Goal: Task Accomplishment & Management: Manage account settings

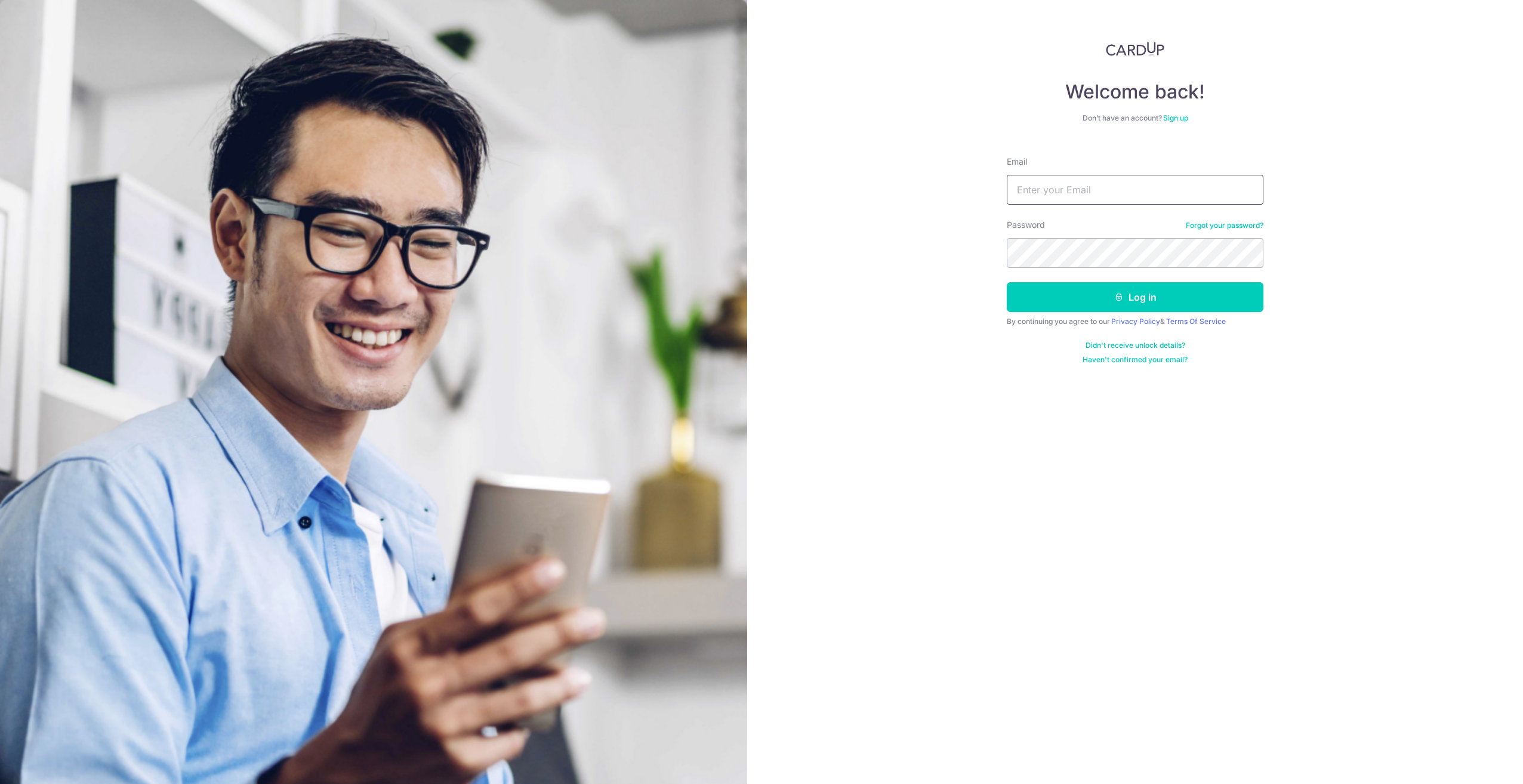
click at [1083, 189] on input "Email" at bounding box center [1135, 190] width 257 height 30
type input "[EMAIL_ADDRESS][DOMAIN_NAME]"
click at [1007, 282] on button "Log in" at bounding box center [1135, 297] width 257 height 30
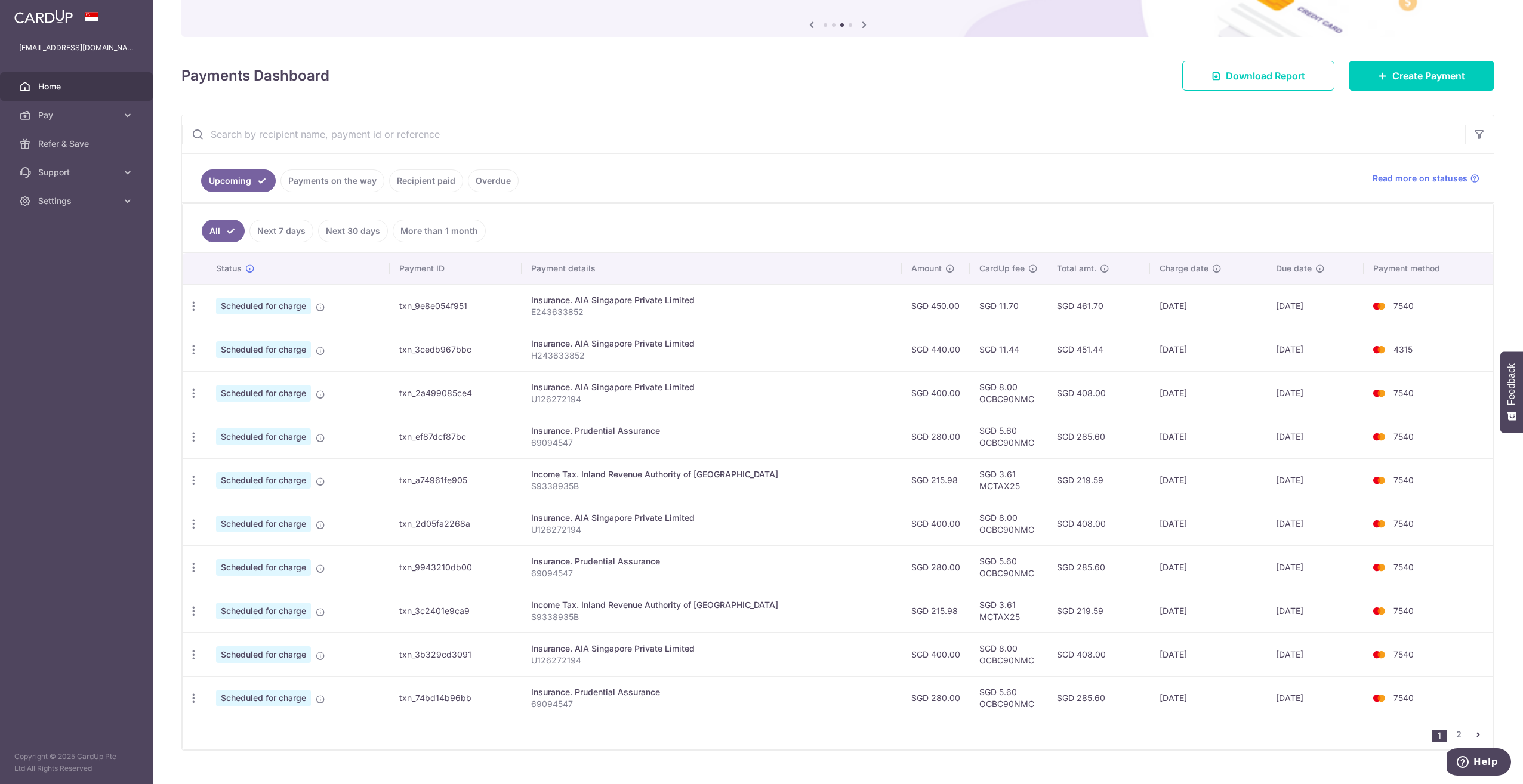
scroll to position [120, 0]
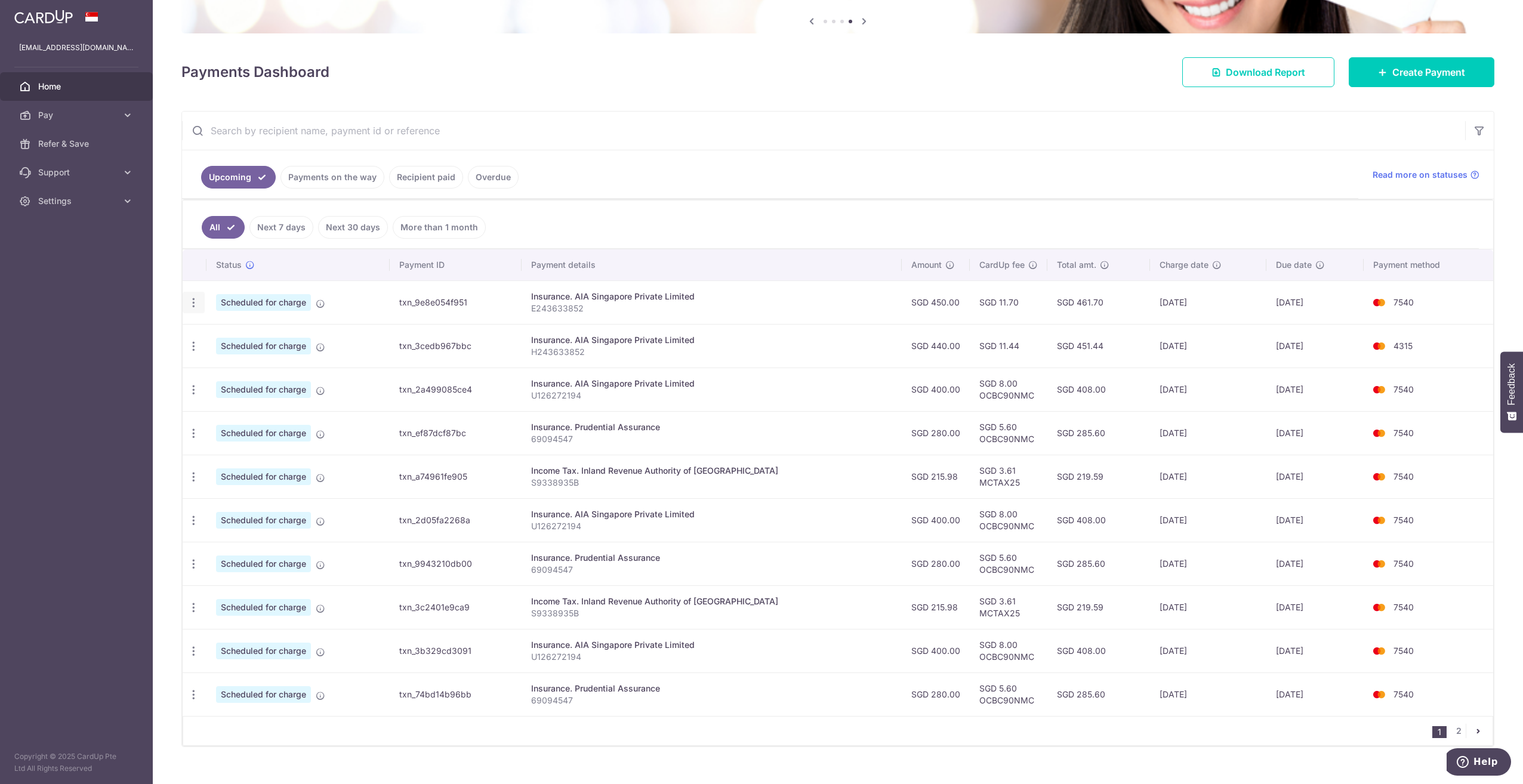
click at [196, 302] on icon "button" at bounding box center [193, 302] width 12 height 12
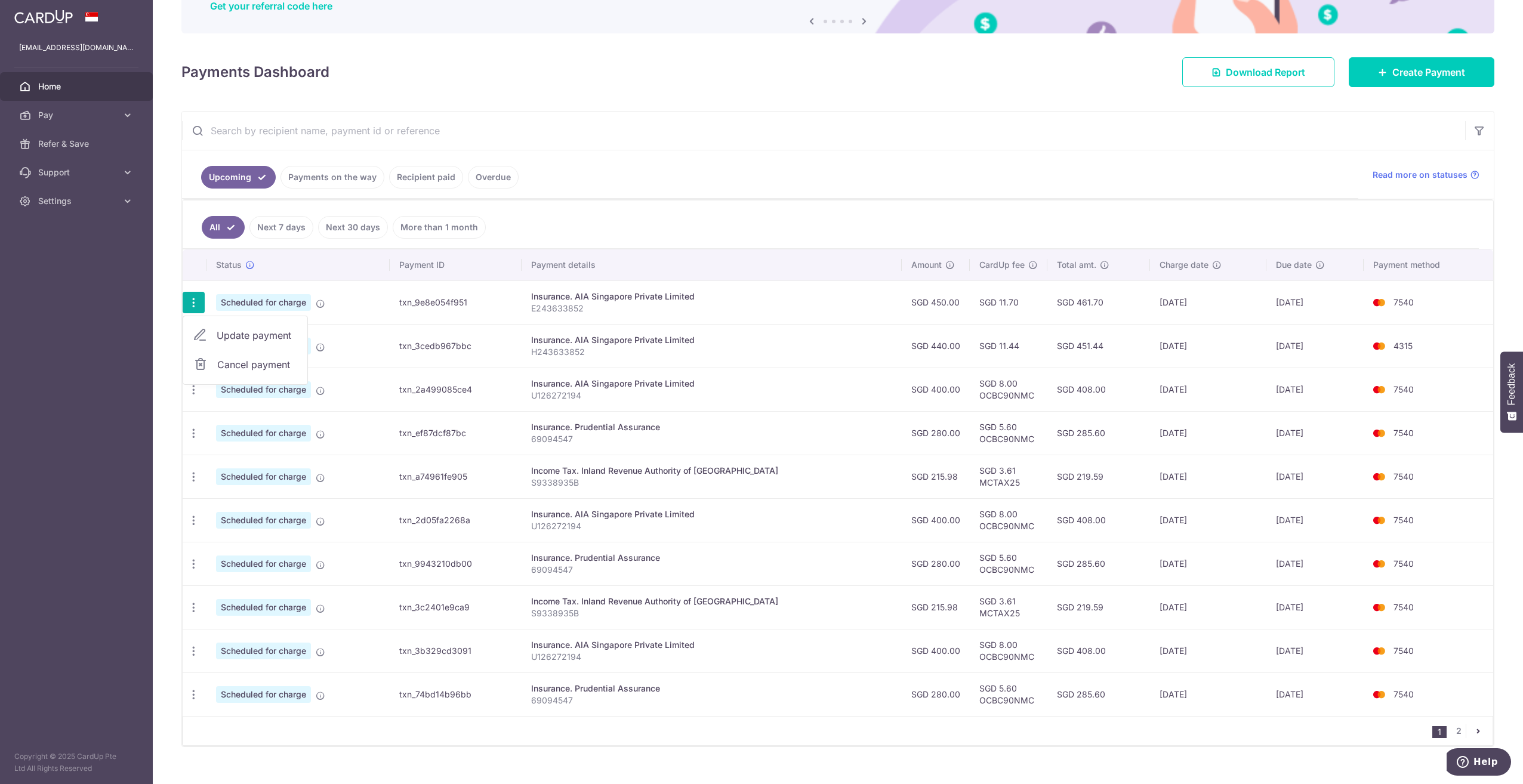
click at [229, 329] on span "Update payment" at bounding box center [257, 335] width 81 height 14
radio input "true"
type input "450.00"
type input "[DATE]"
type input "E243633852"
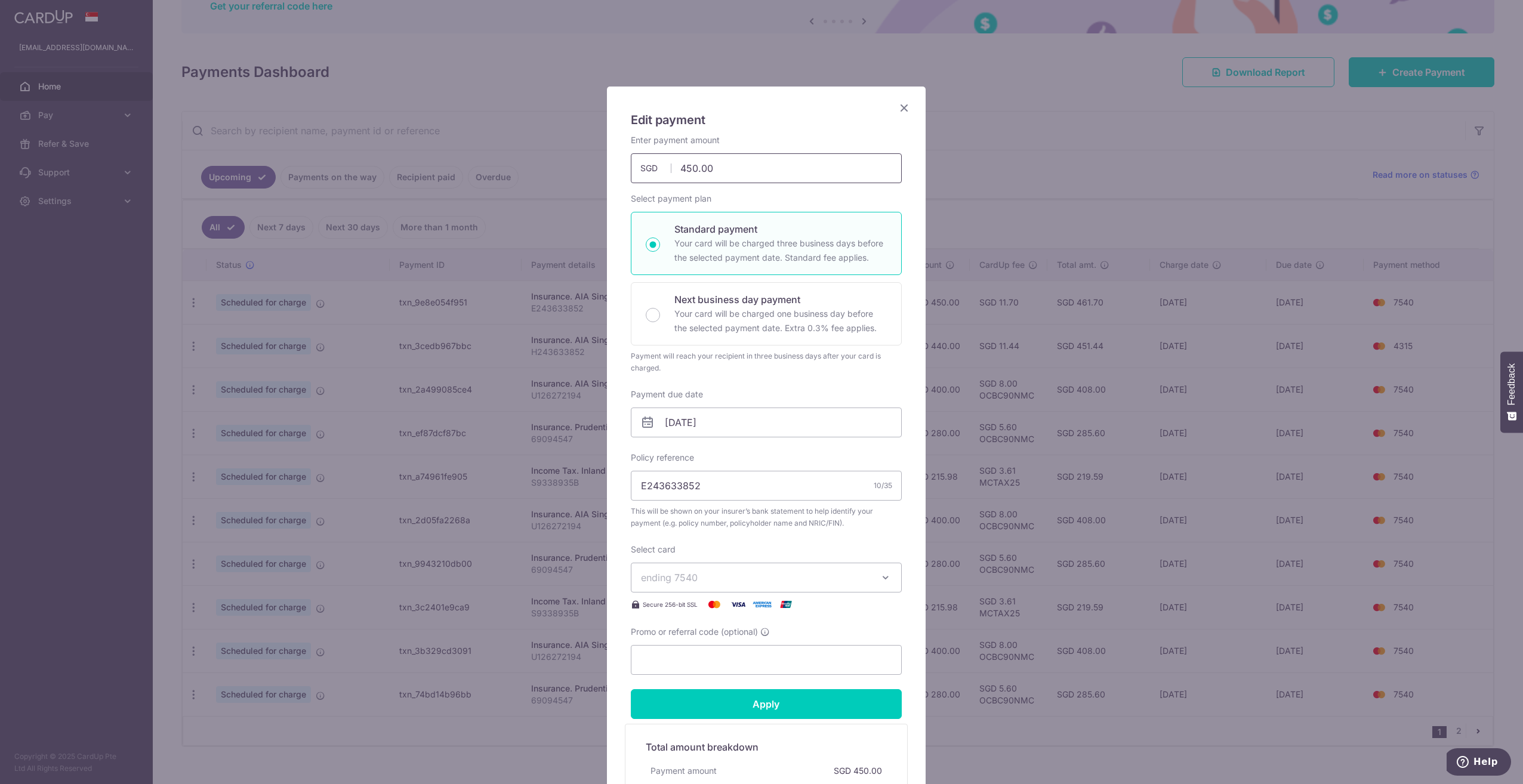
drag, startPoint x: 718, startPoint y: 168, endPoint x: 601, endPoint y: 154, distance: 117.8
click at [607, 154] on div "Edit payment By clicking apply, you will make changes to all payments to AIA Si…" at bounding box center [766, 483] width 319 height 795
type input "1,182.80"
click at [887, 584] on button "ending 7540" at bounding box center [766, 577] width 271 height 30
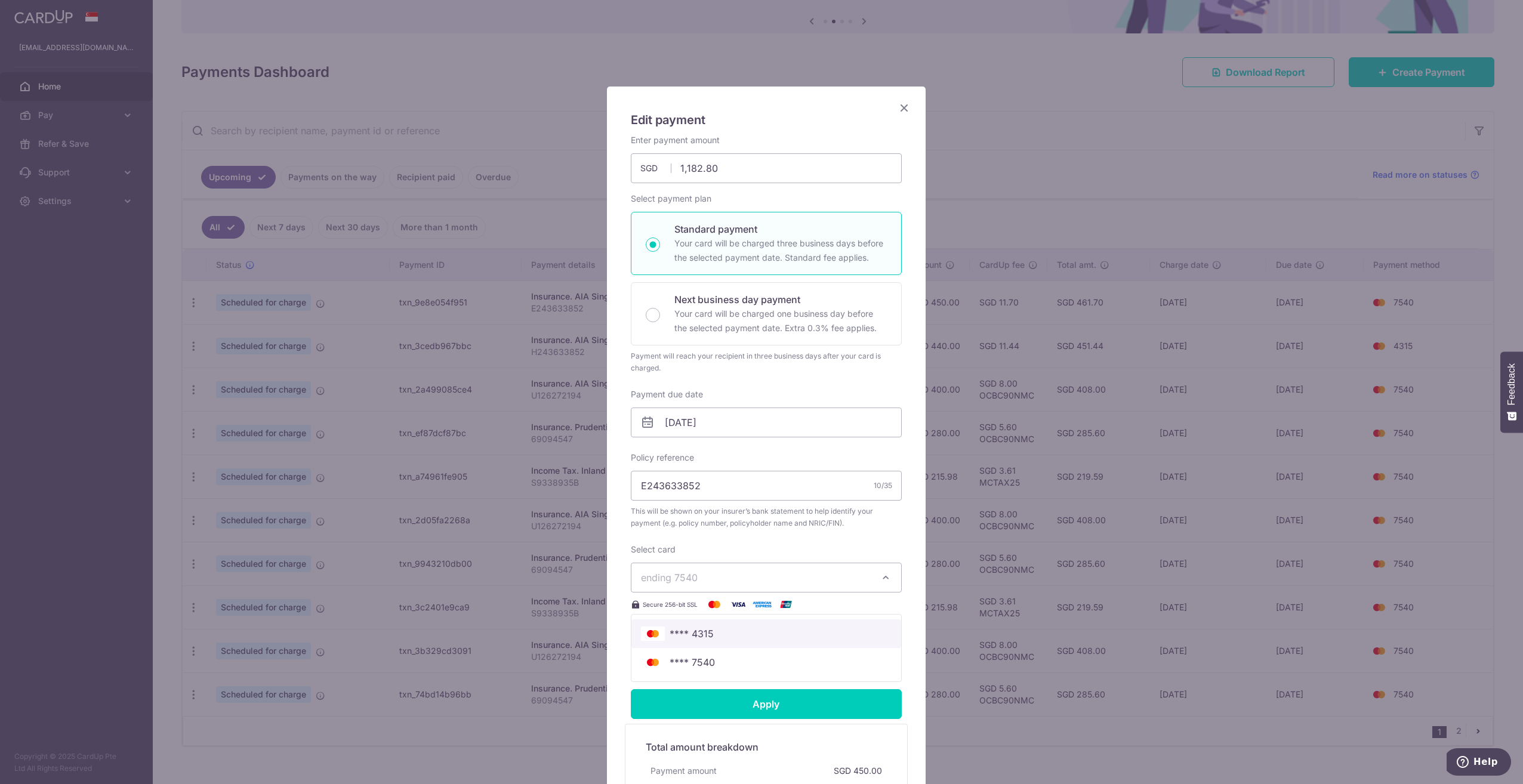
click at [809, 630] on span "**** 4315" at bounding box center [766, 633] width 251 height 14
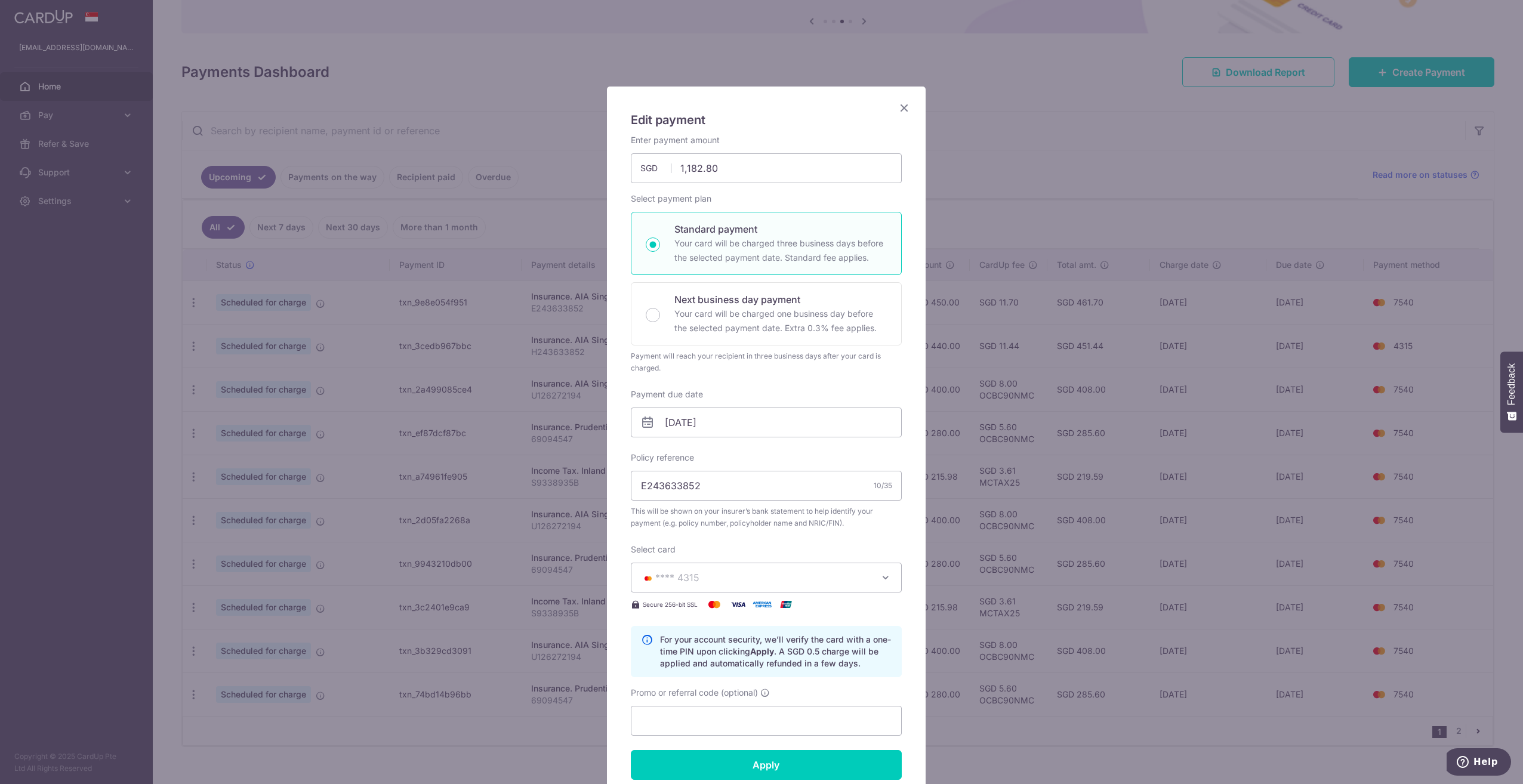
click at [880, 581] on icon "button" at bounding box center [885, 577] width 11 height 11
click at [836, 666] on span "**** 7540" at bounding box center [766, 661] width 251 height 14
click at [880, 577] on icon "button" at bounding box center [885, 577] width 11 height 11
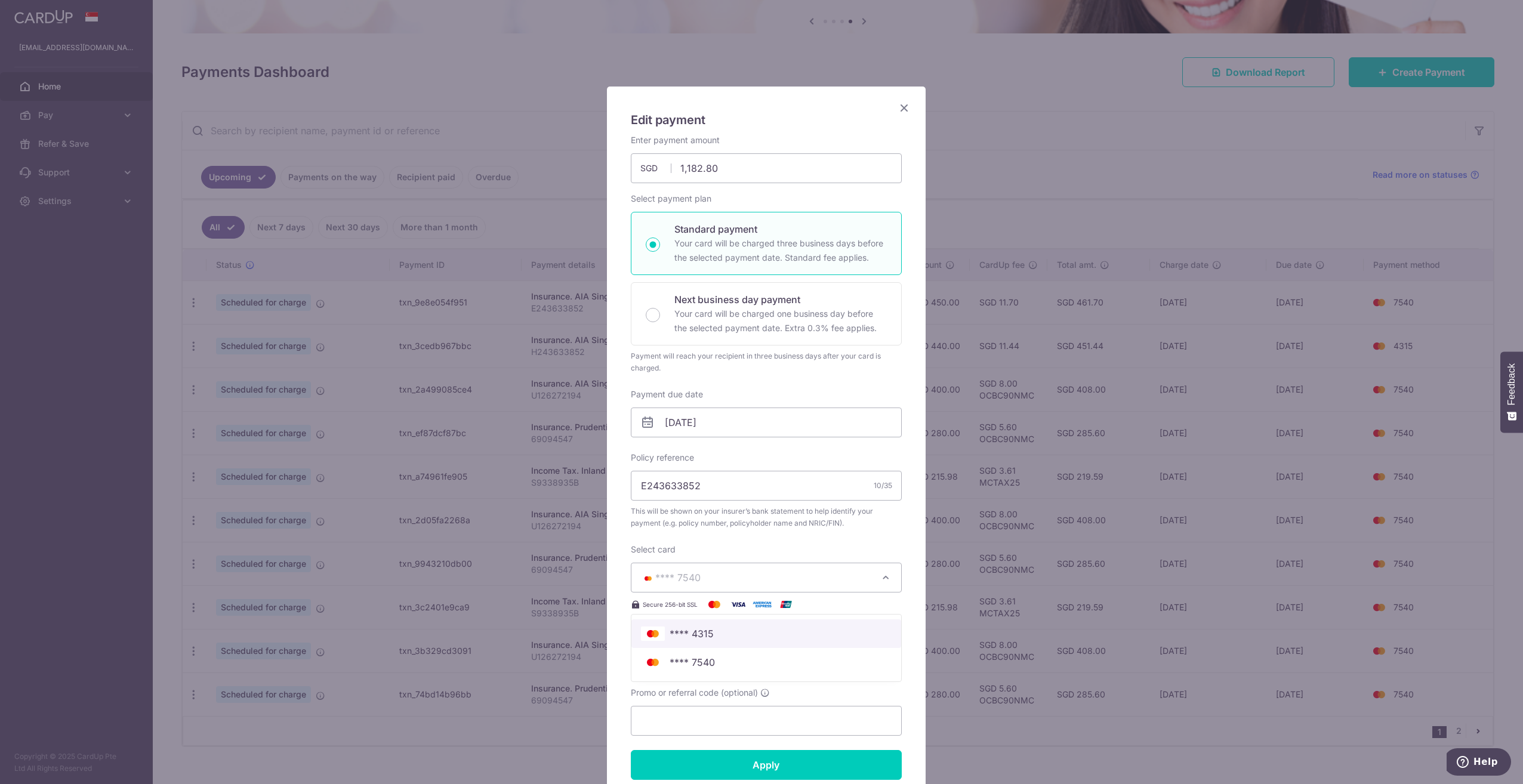
click at [851, 641] on link "**** 4315" at bounding box center [766, 634] width 270 height 29
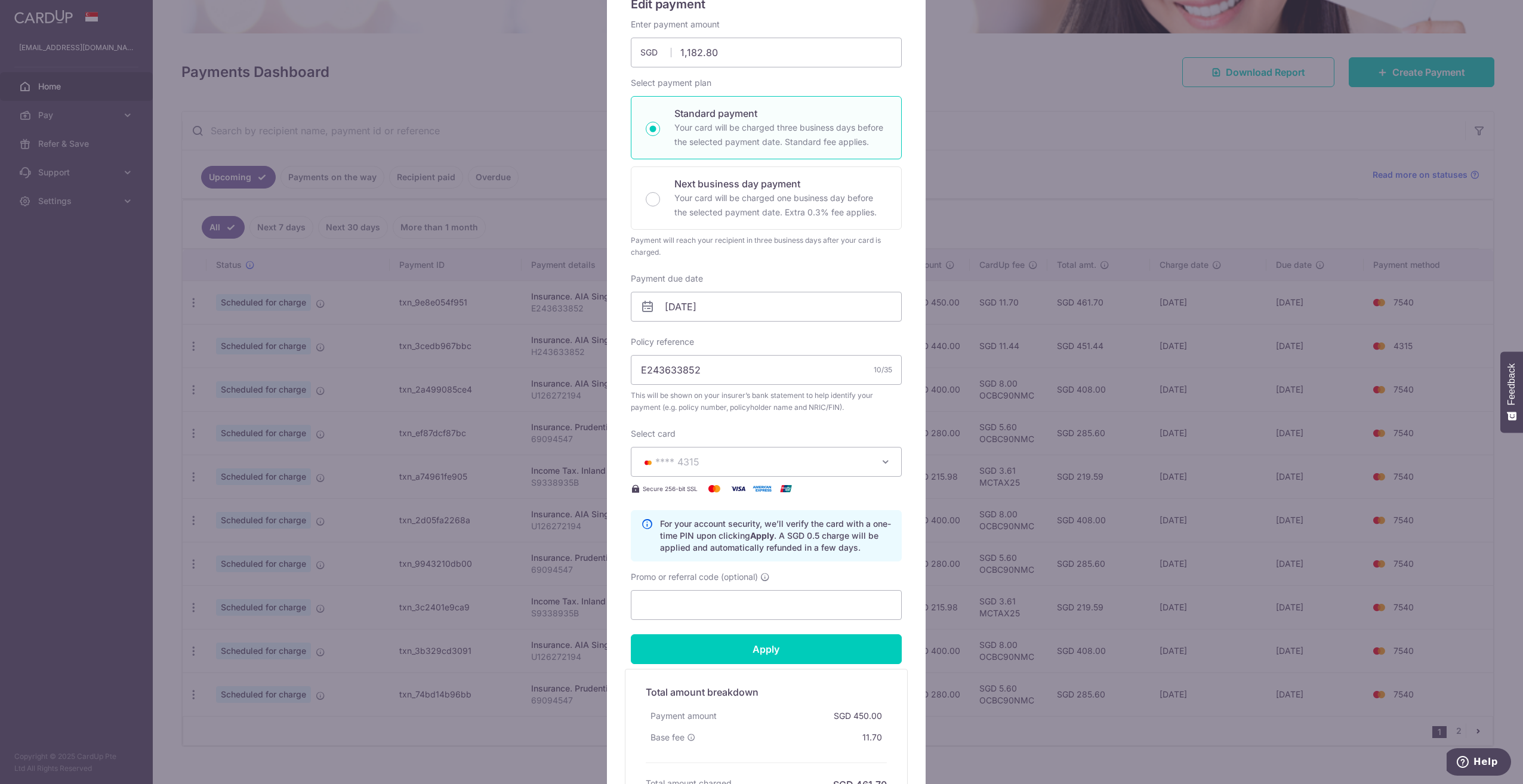
scroll to position [62, 0]
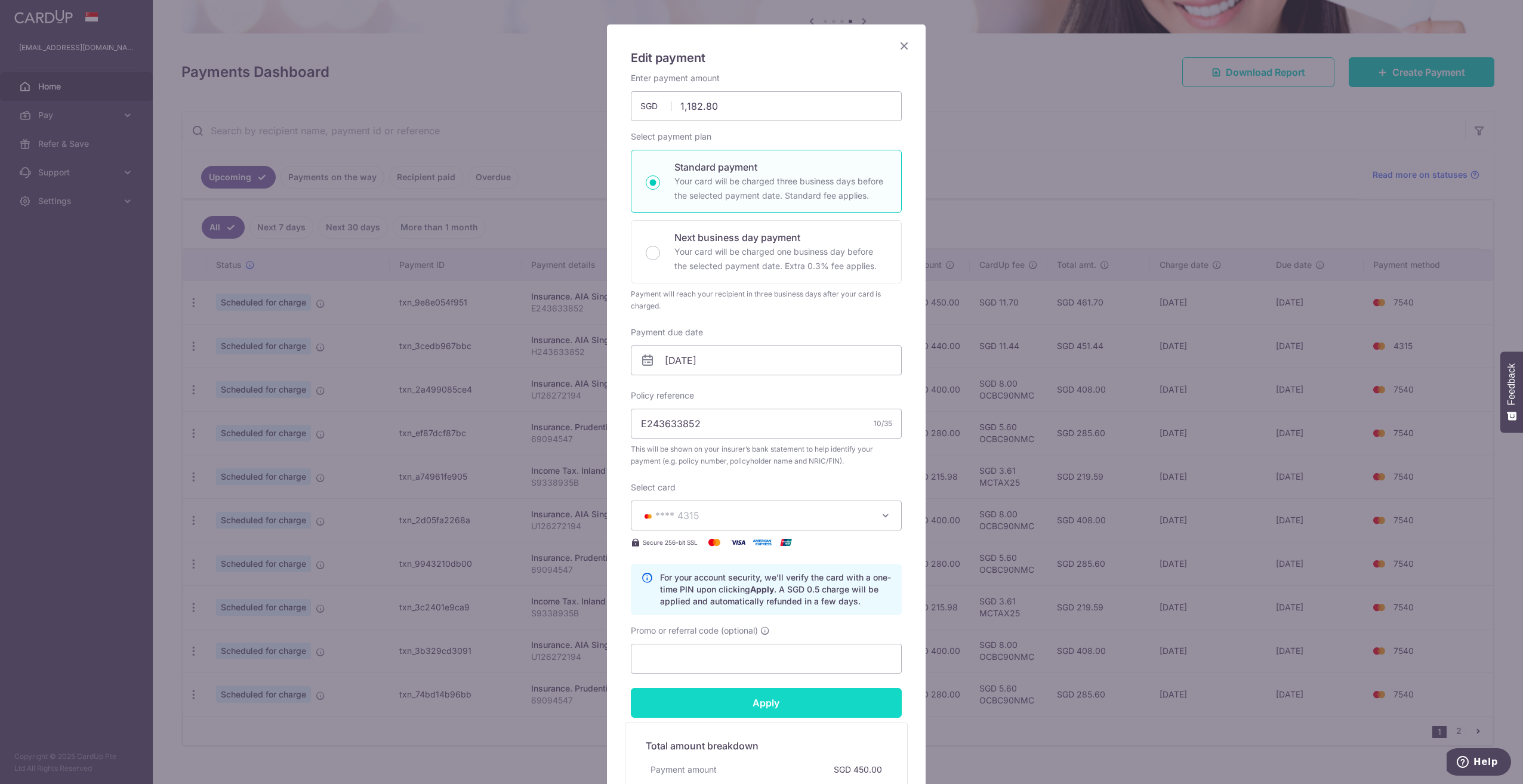
click at [862, 703] on input "Apply" at bounding box center [766, 703] width 271 height 30
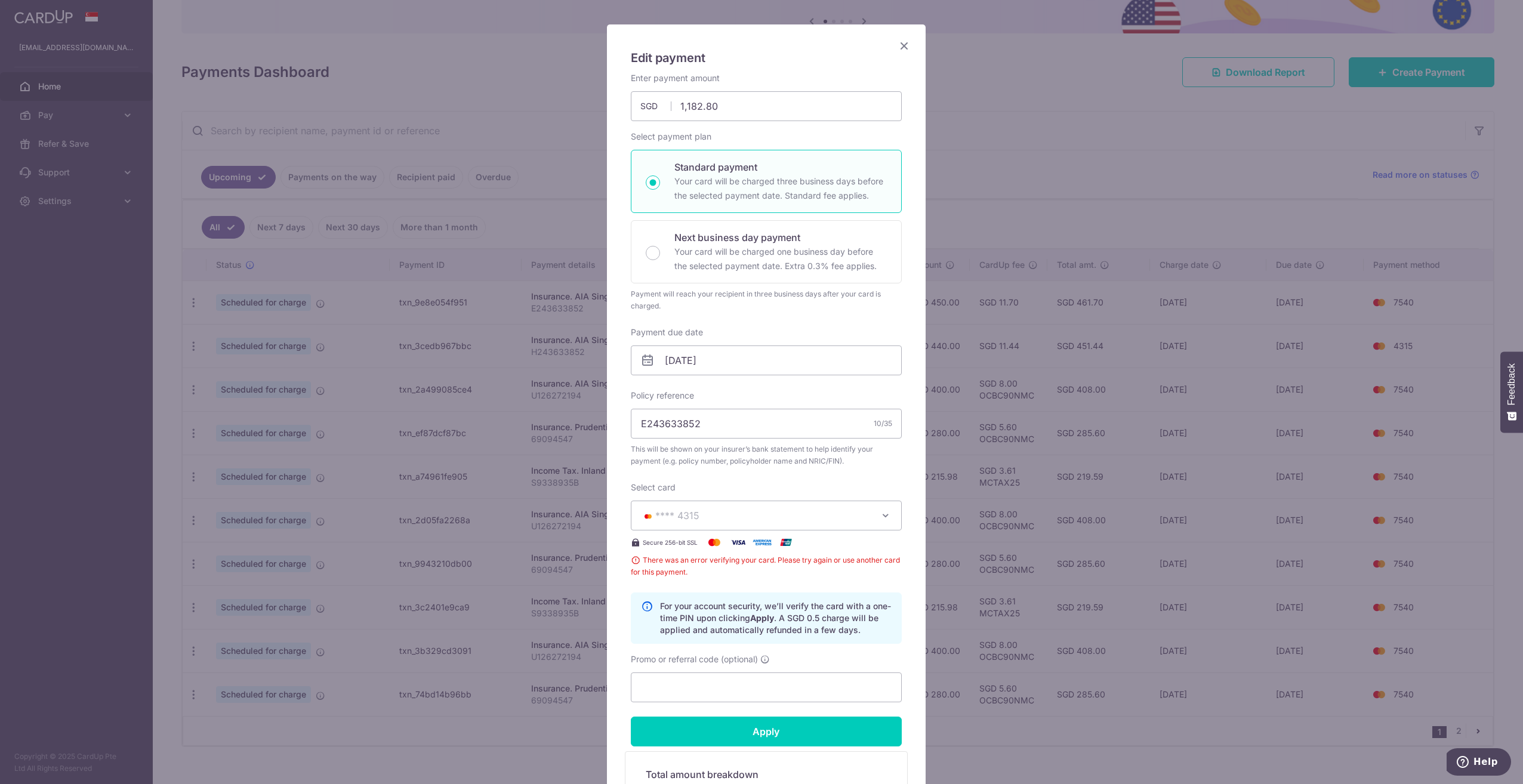
click at [882, 526] on button "**** 4315" at bounding box center [766, 515] width 271 height 30
click at [830, 628] on span "**** 7540" at bounding box center [766, 628] width 251 height 14
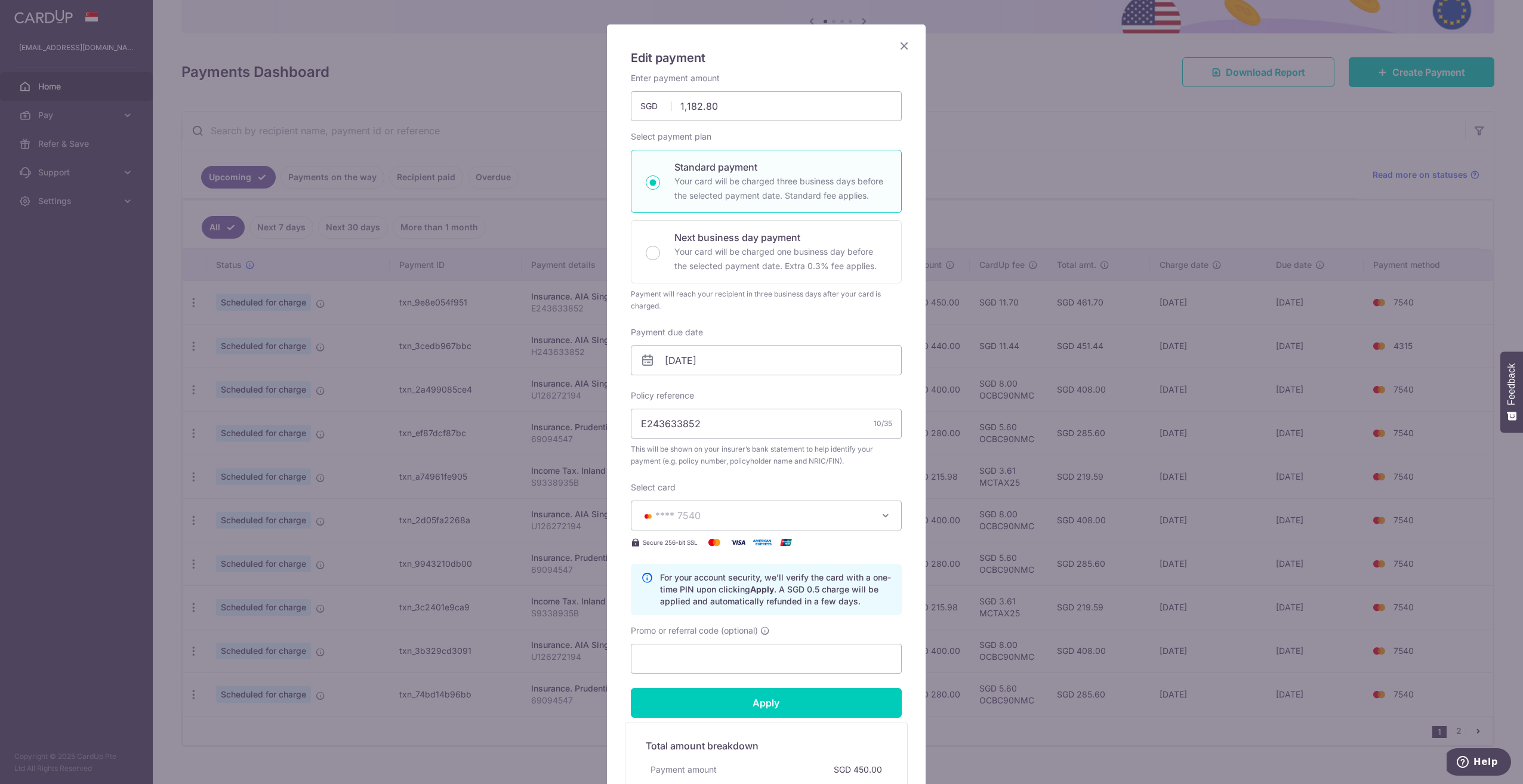
click at [882, 511] on icon "button" at bounding box center [885, 515] width 11 height 11
click at [815, 572] on span "**** 4315" at bounding box center [766, 571] width 251 height 14
click at [836, 710] on input "Apply" at bounding box center [766, 703] width 271 height 30
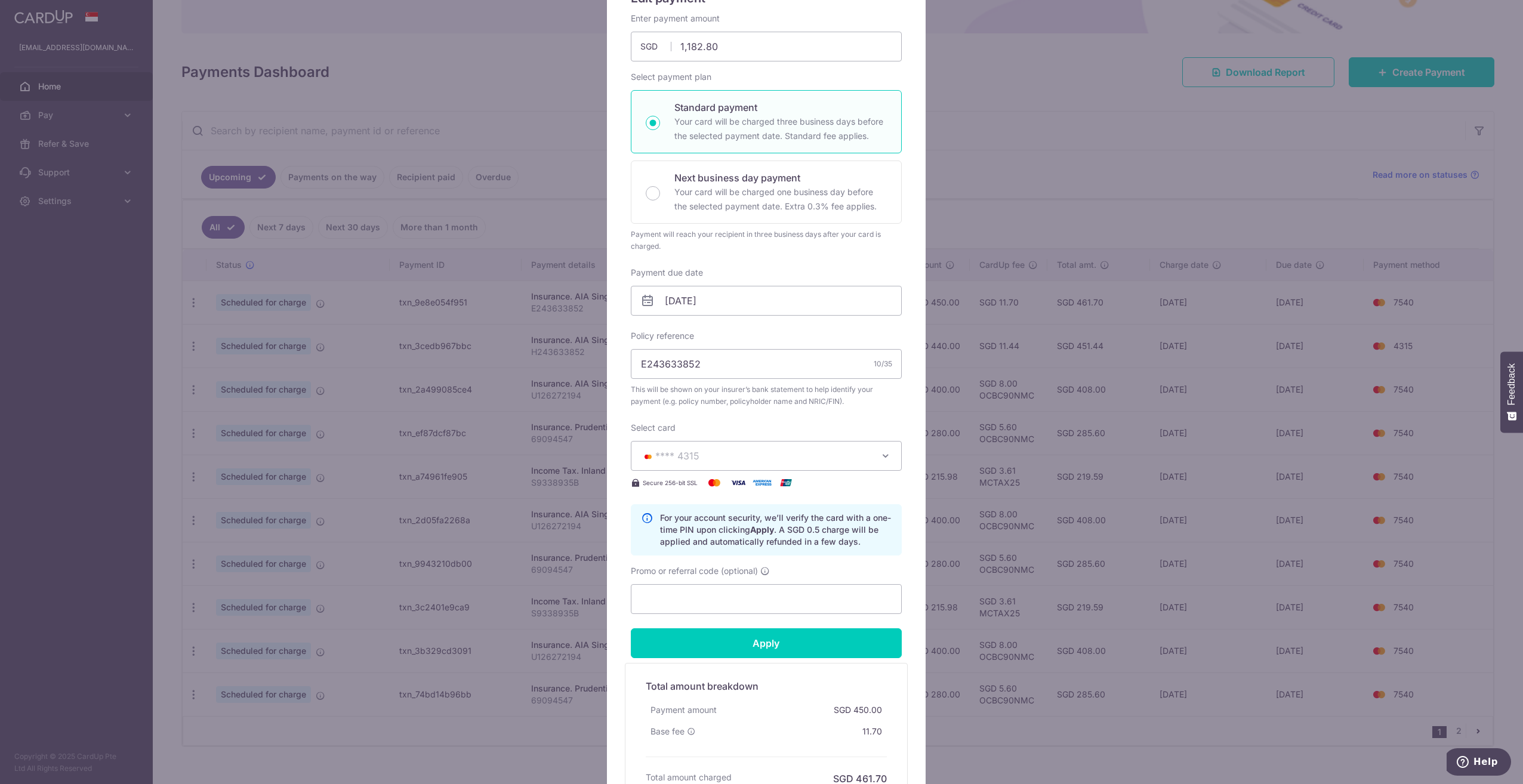
type input "Successfully Applied"
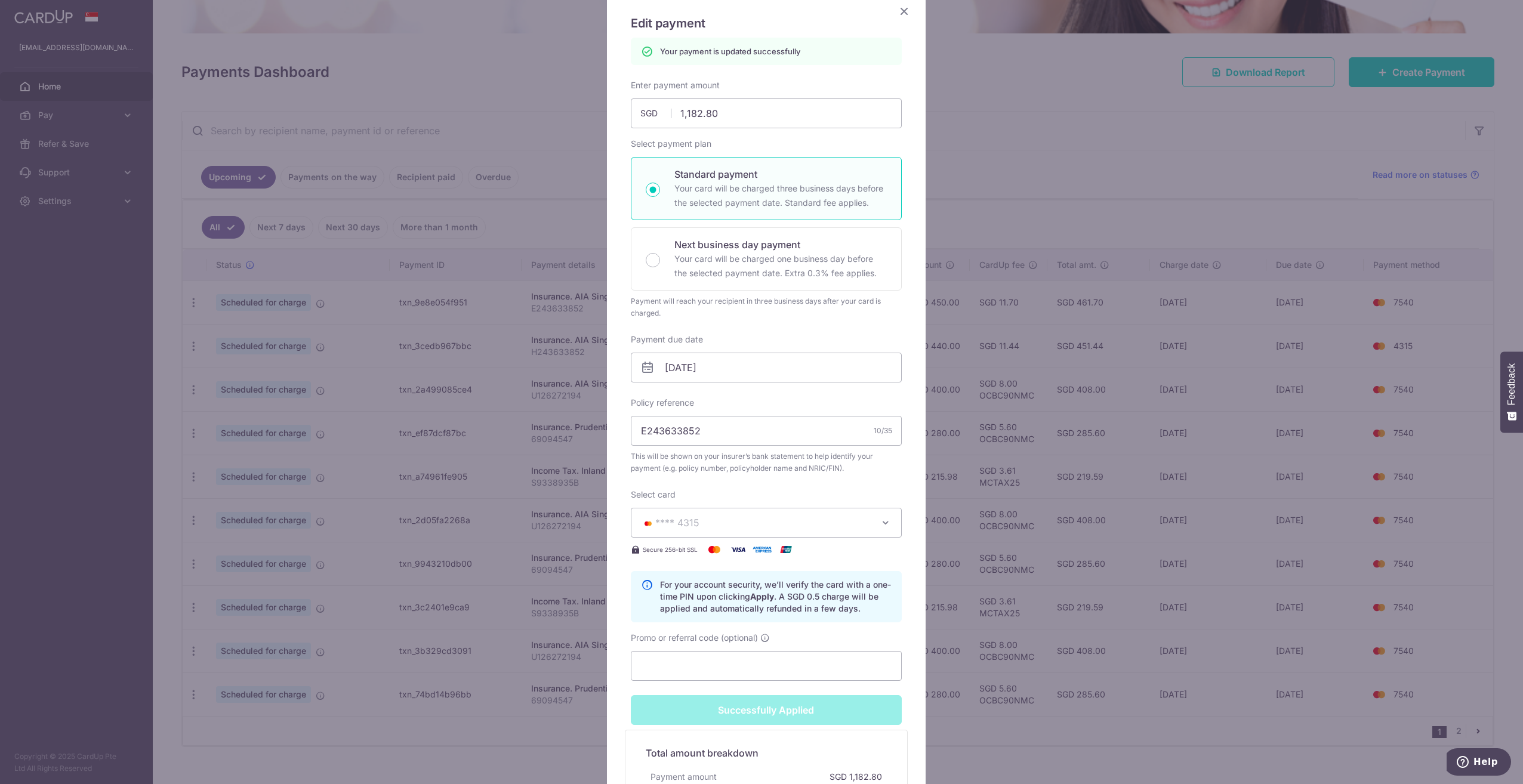
scroll to position [0, 0]
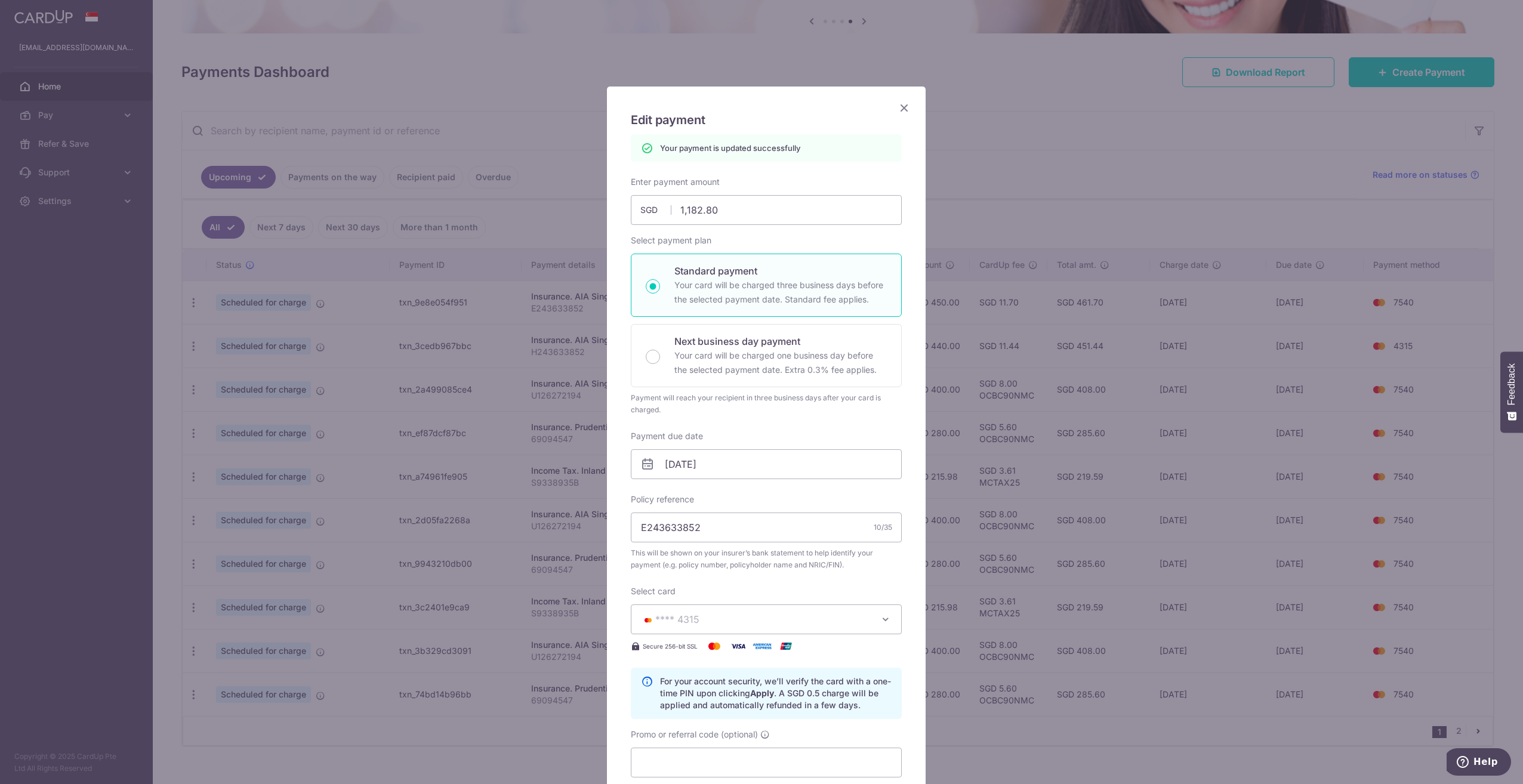
click at [897, 111] on icon "Close" at bounding box center [904, 108] width 14 height 15
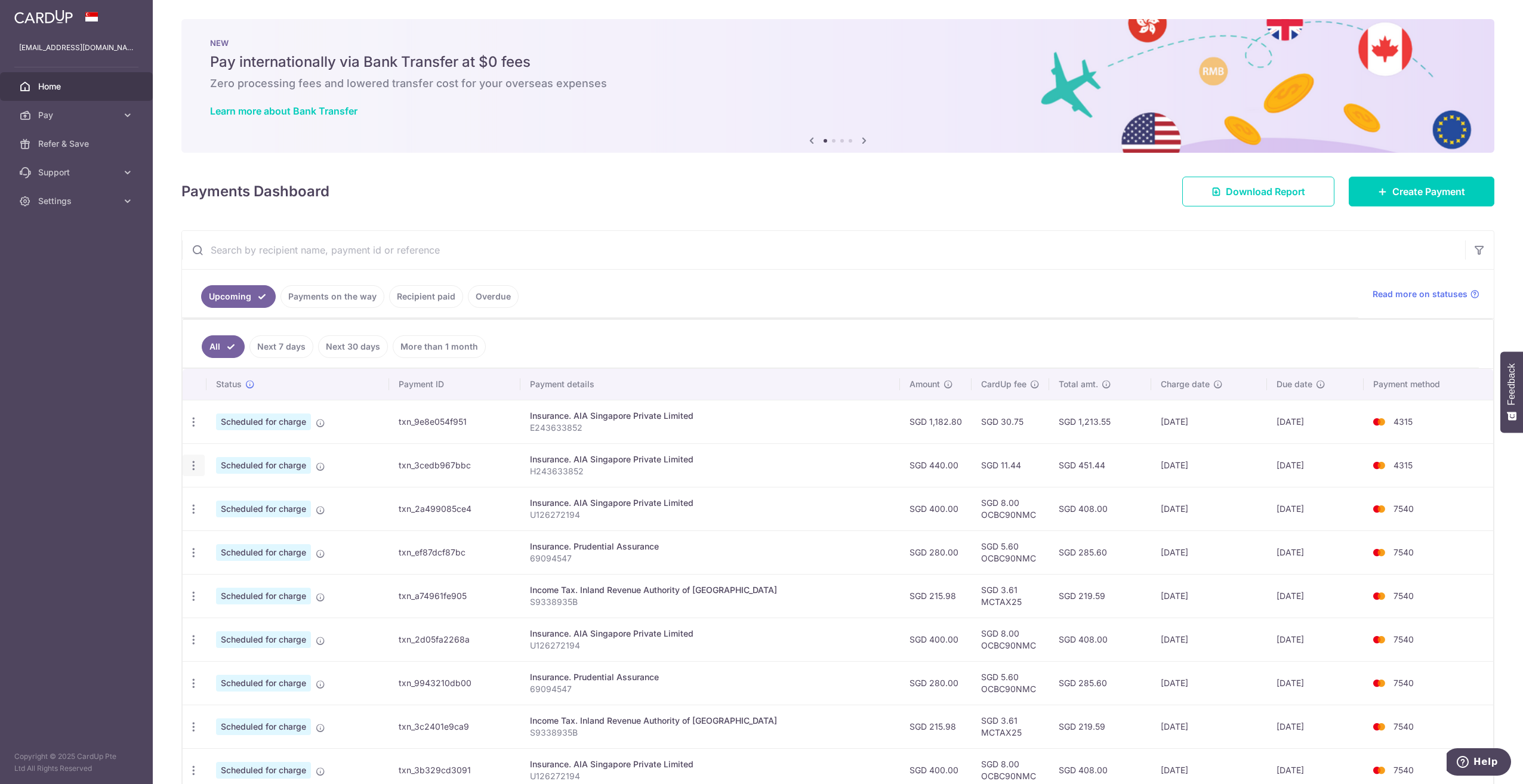
click at [195, 463] on icon "button" at bounding box center [193, 465] width 12 height 12
click at [259, 495] on span "Update payment" at bounding box center [257, 498] width 81 height 14
radio input "true"
type input "440.00"
type input "[DATE]"
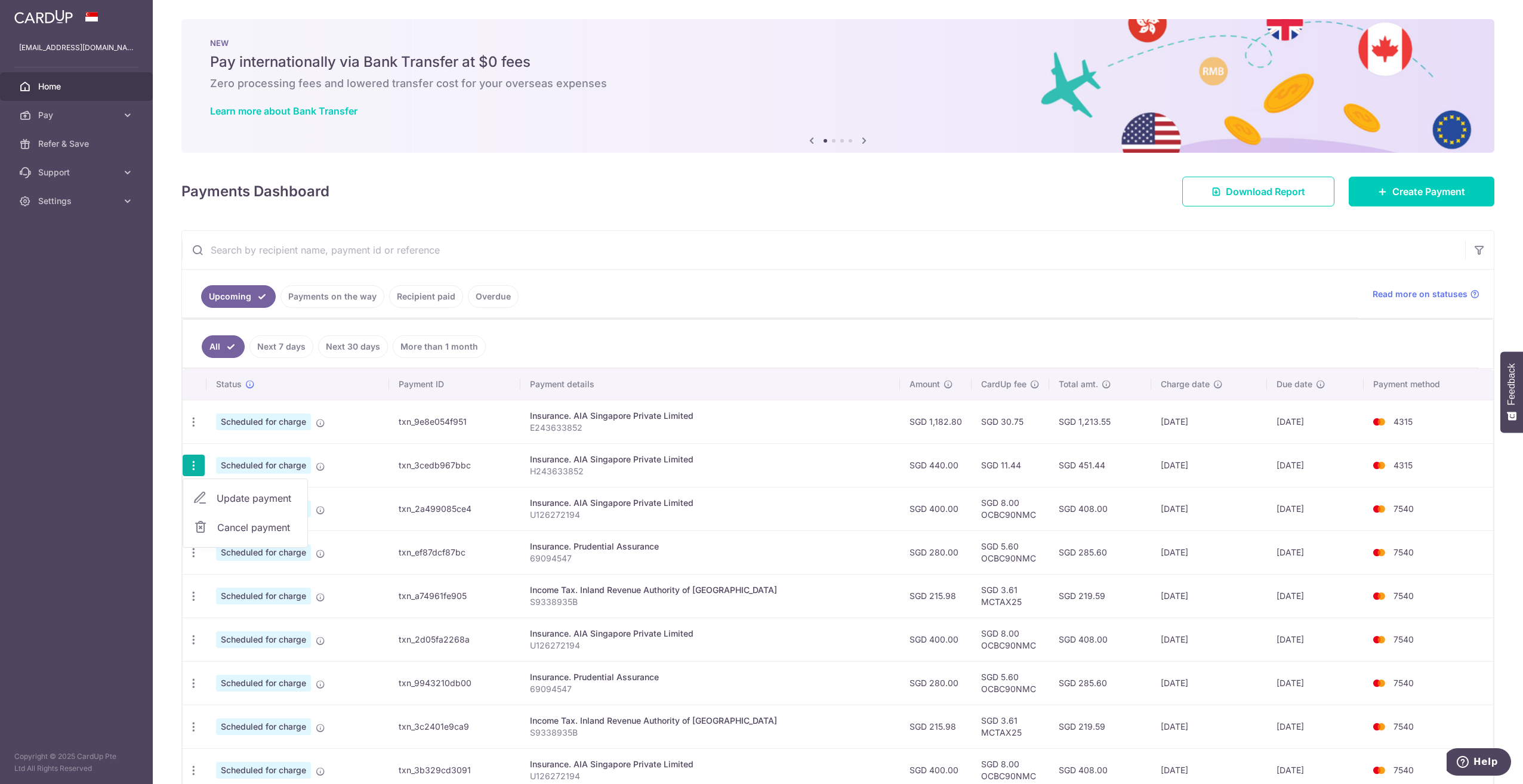
type input "H243633852"
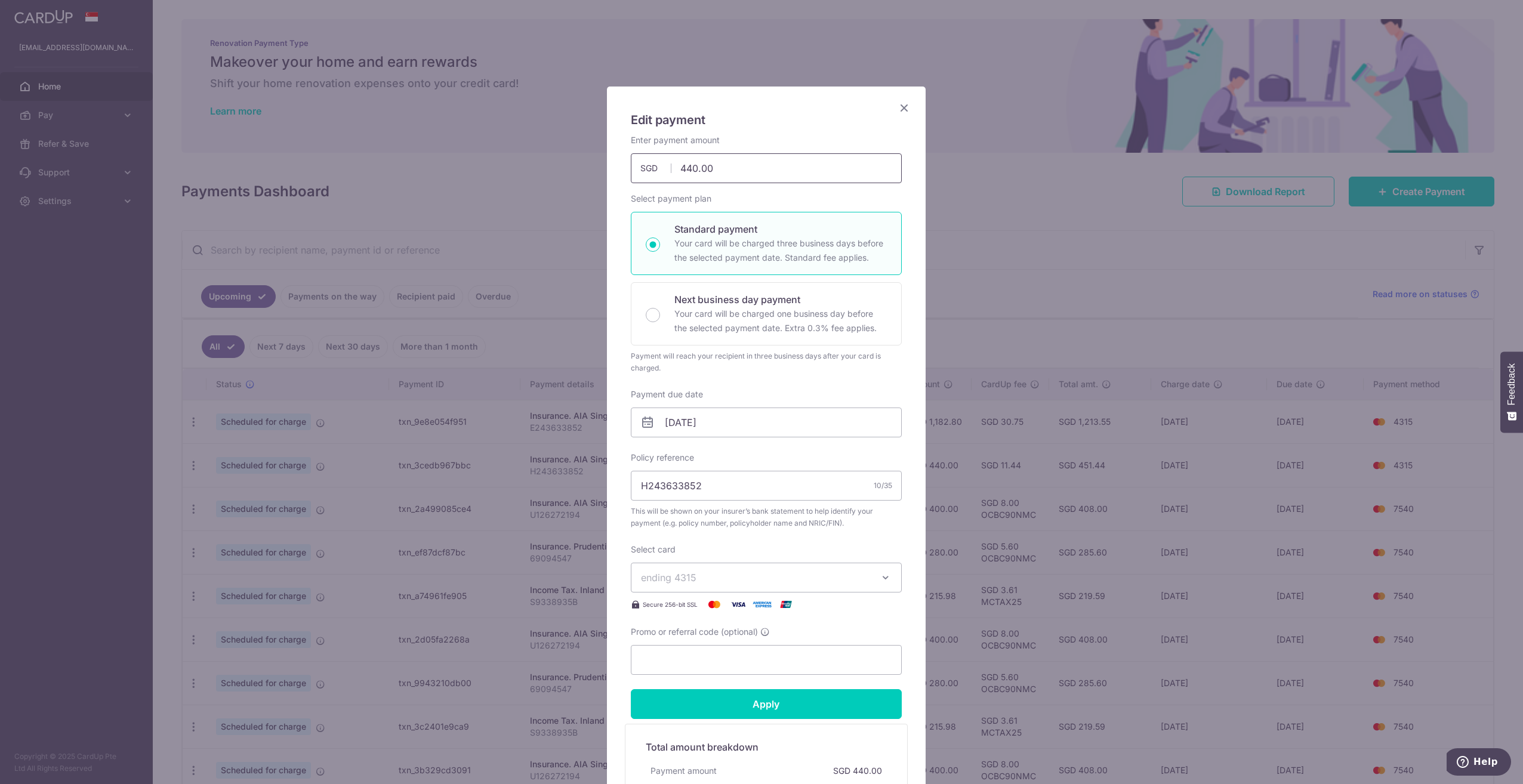
drag, startPoint x: 722, startPoint y: 170, endPoint x: 659, endPoint y: 168, distance: 63.0
click at [659, 168] on div "440.00 440.00 SGD" at bounding box center [766, 168] width 271 height 30
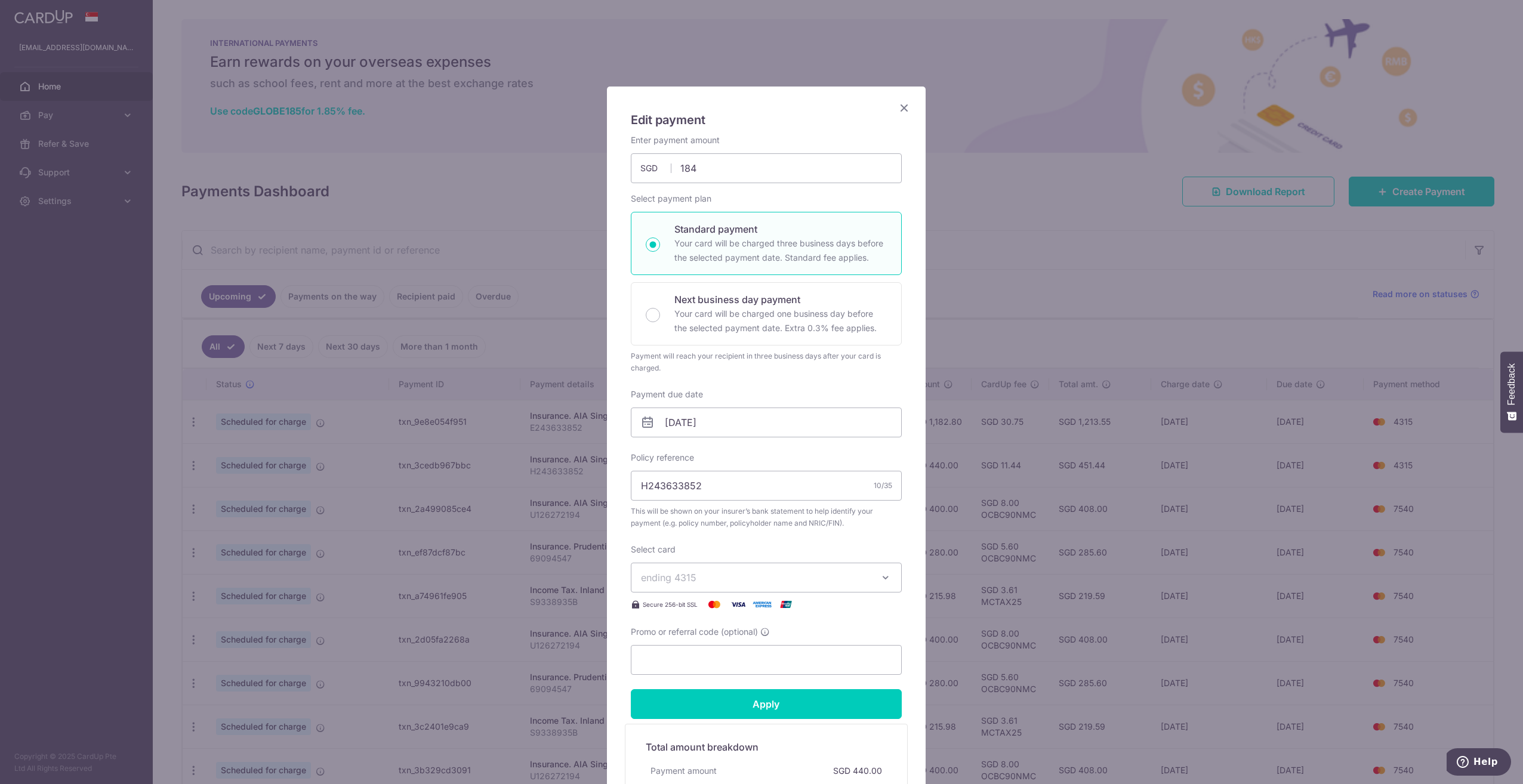
type input "184.00"
click at [886, 578] on button "ending 4315" at bounding box center [766, 577] width 271 height 30
click at [848, 660] on span "**** 7540" at bounding box center [766, 661] width 251 height 14
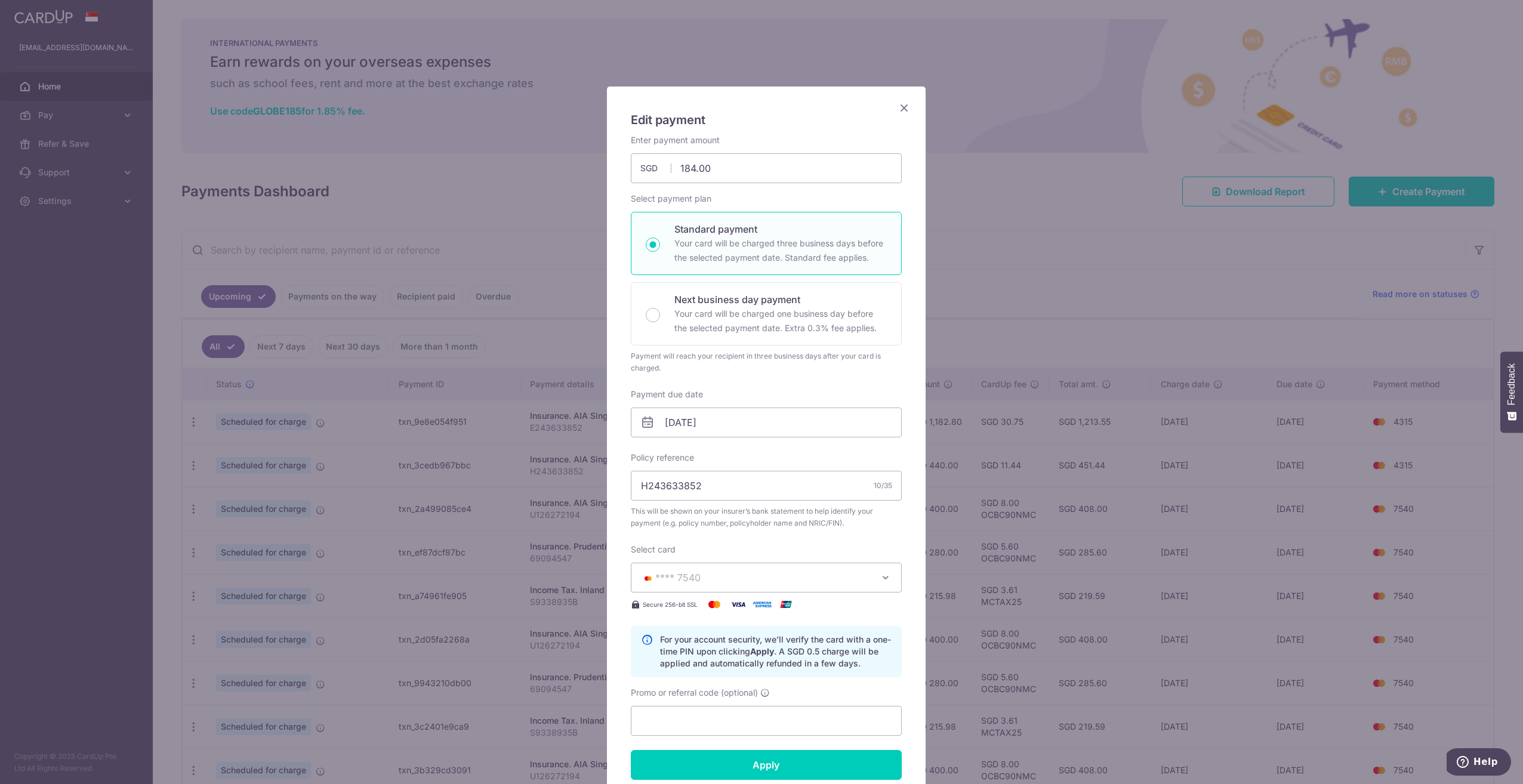
scroll to position [59, 0]
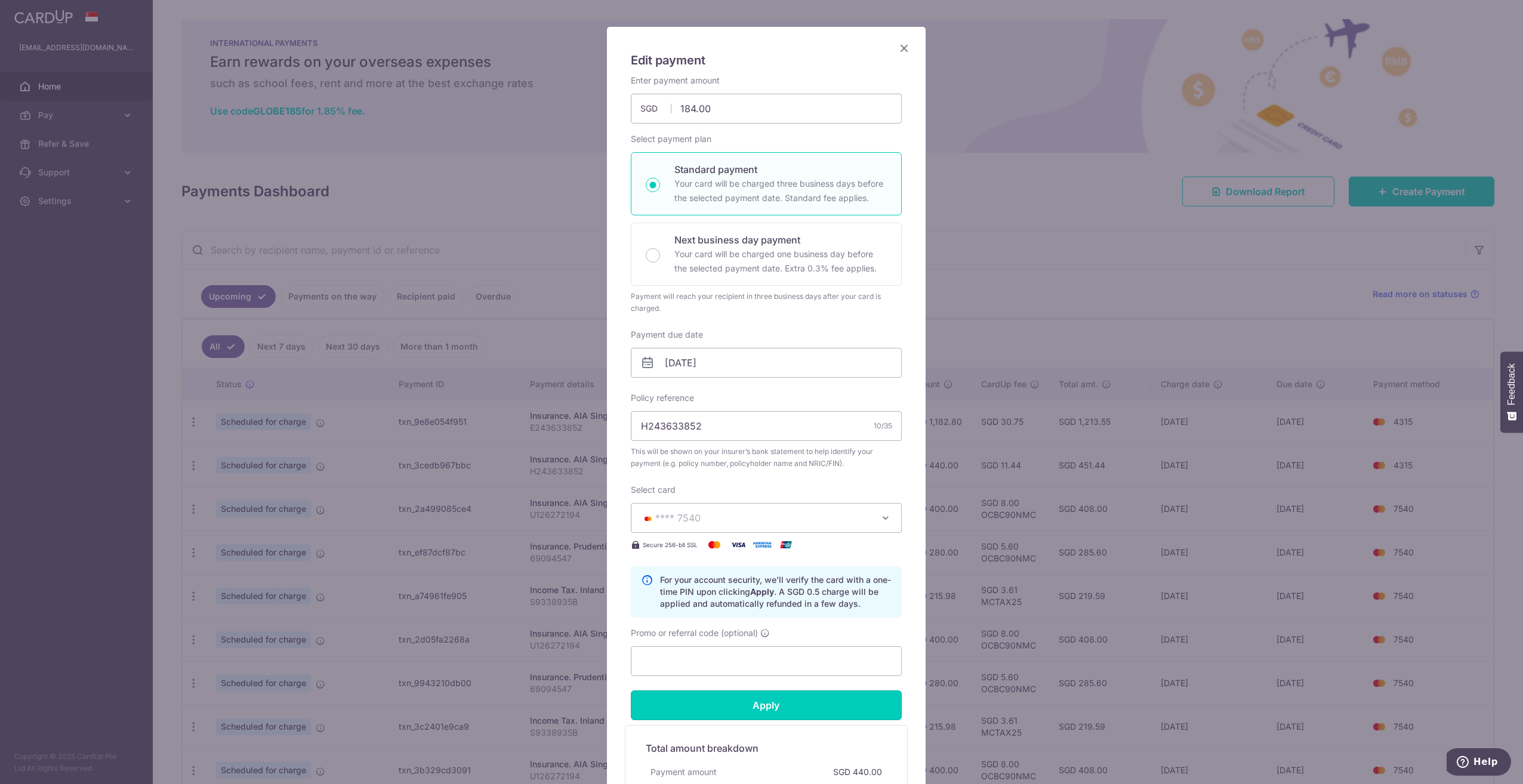
click at [855, 708] on input "Apply" at bounding box center [766, 705] width 271 height 30
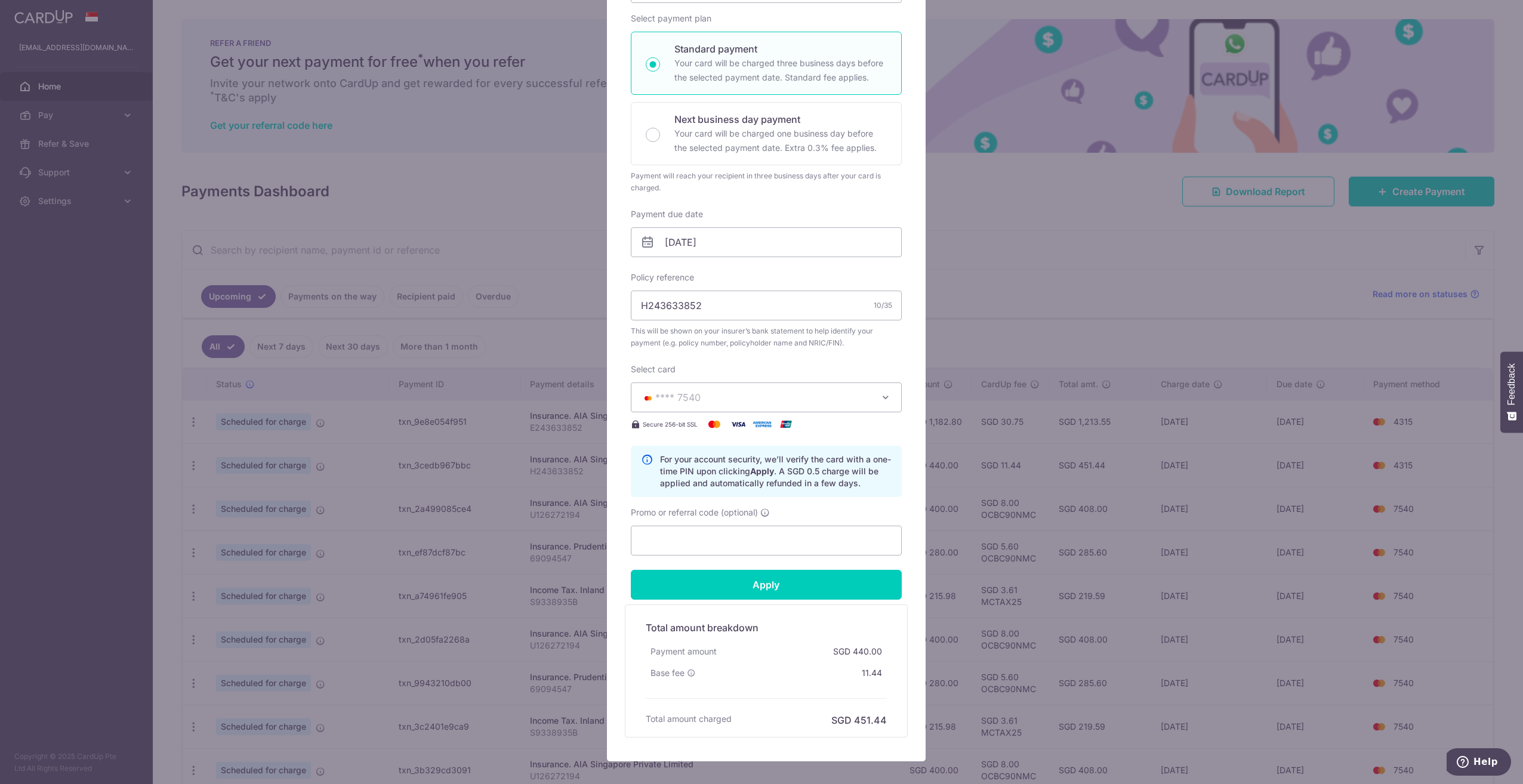
type input "Successfully Applied"
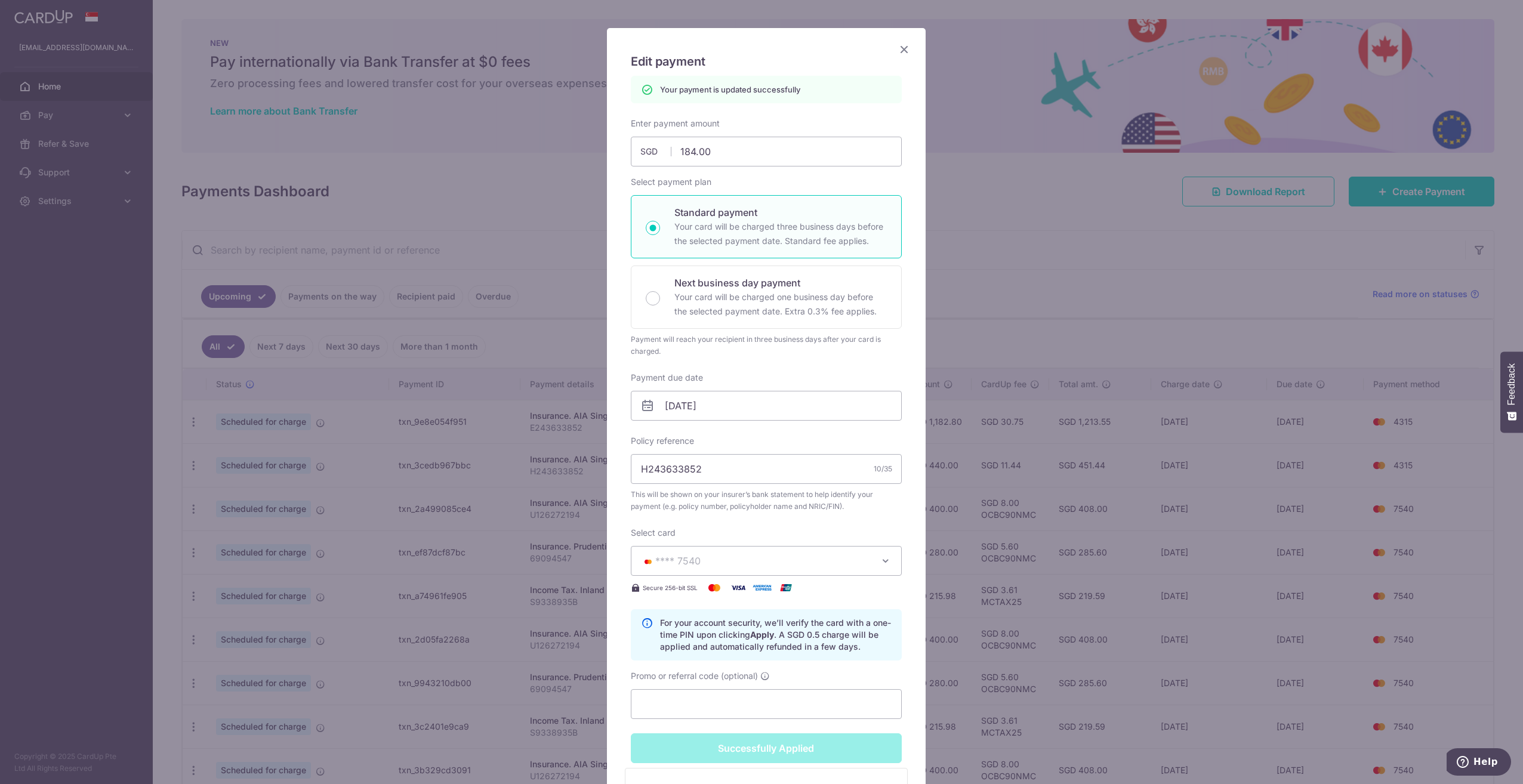
scroll to position [0, 0]
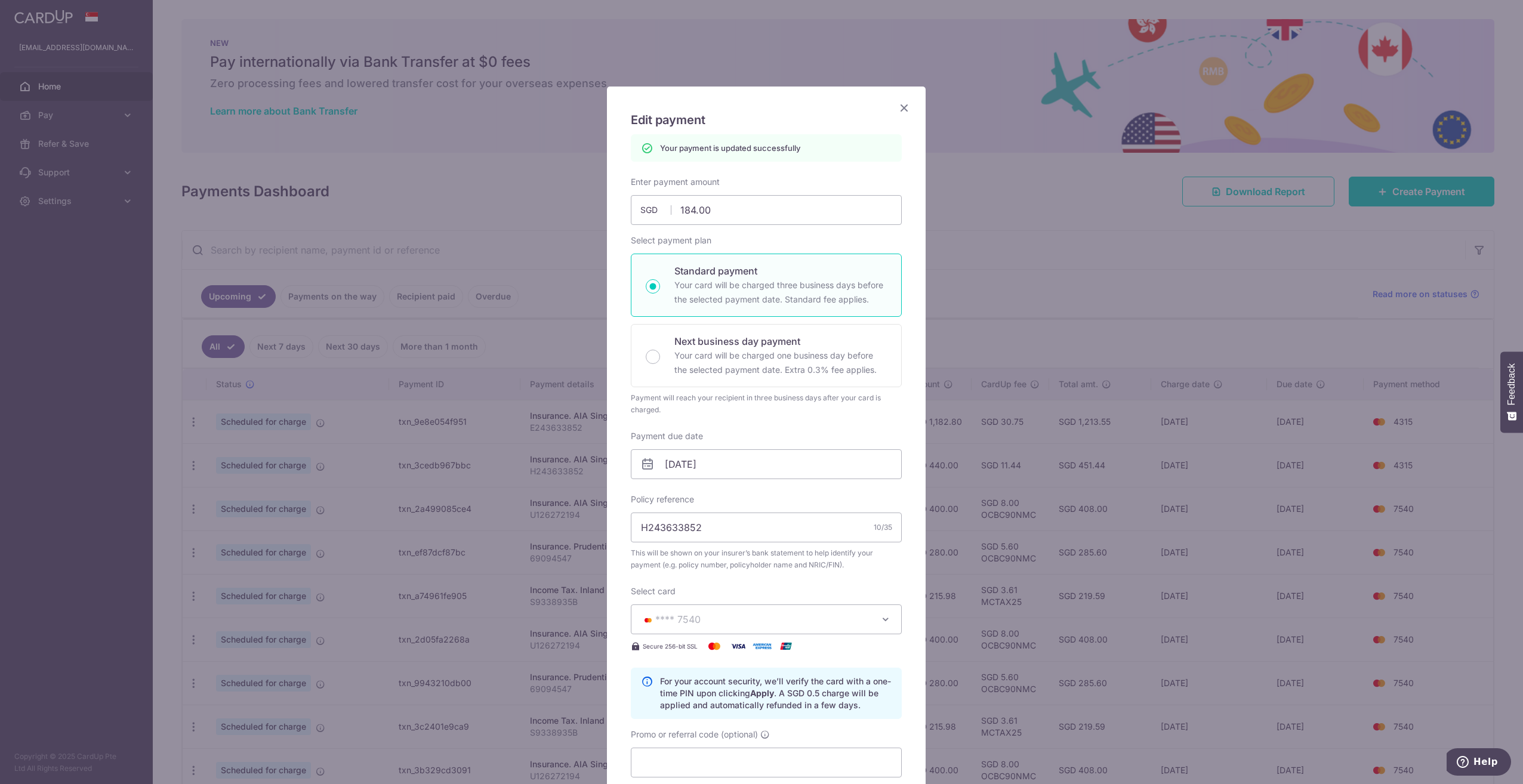
click at [897, 106] on icon "Close" at bounding box center [904, 108] width 14 height 15
